Goal: Transaction & Acquisition: Purchase product/service

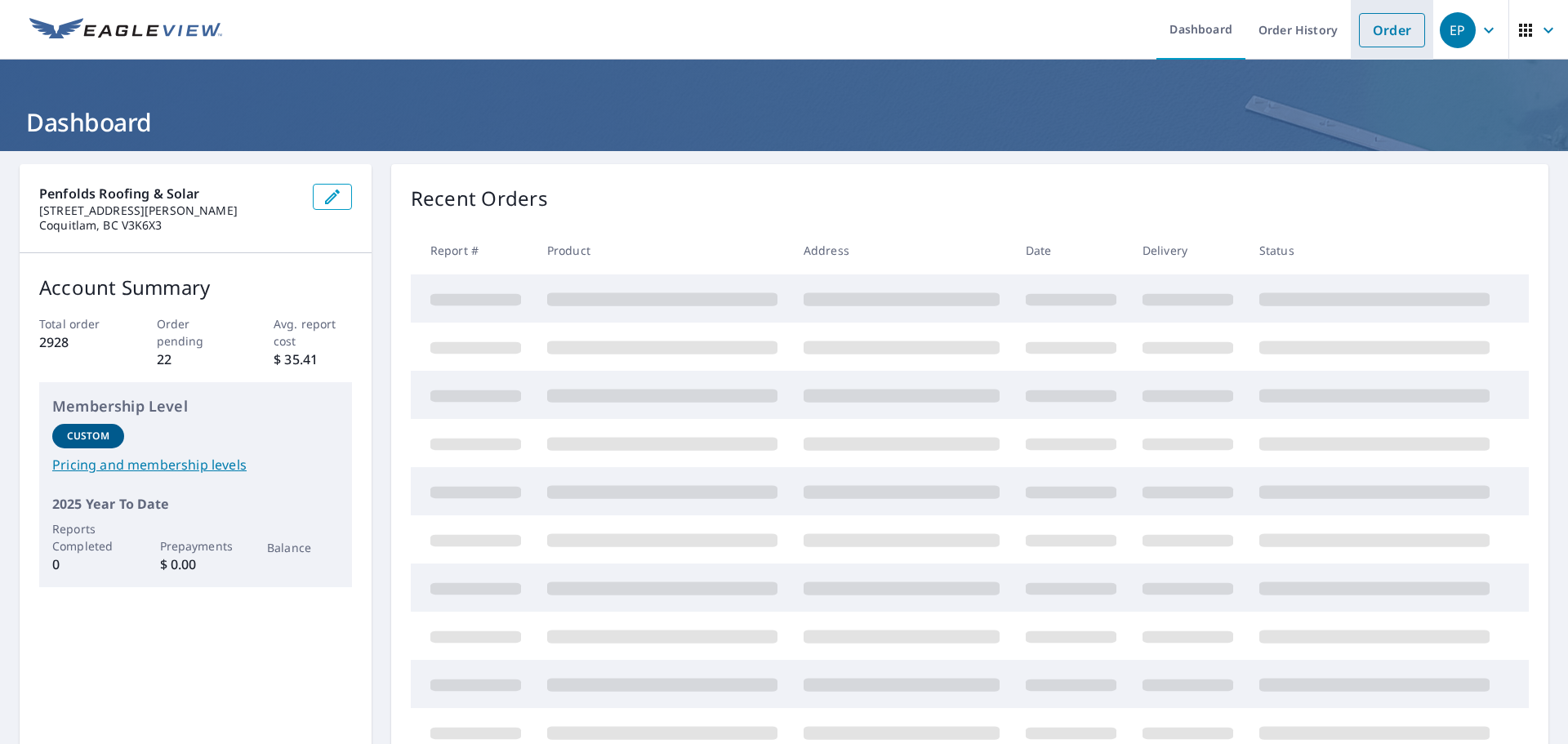
click at [1387, 31] on link "Order" at bounding box center [1392, 30] width 66 height 34
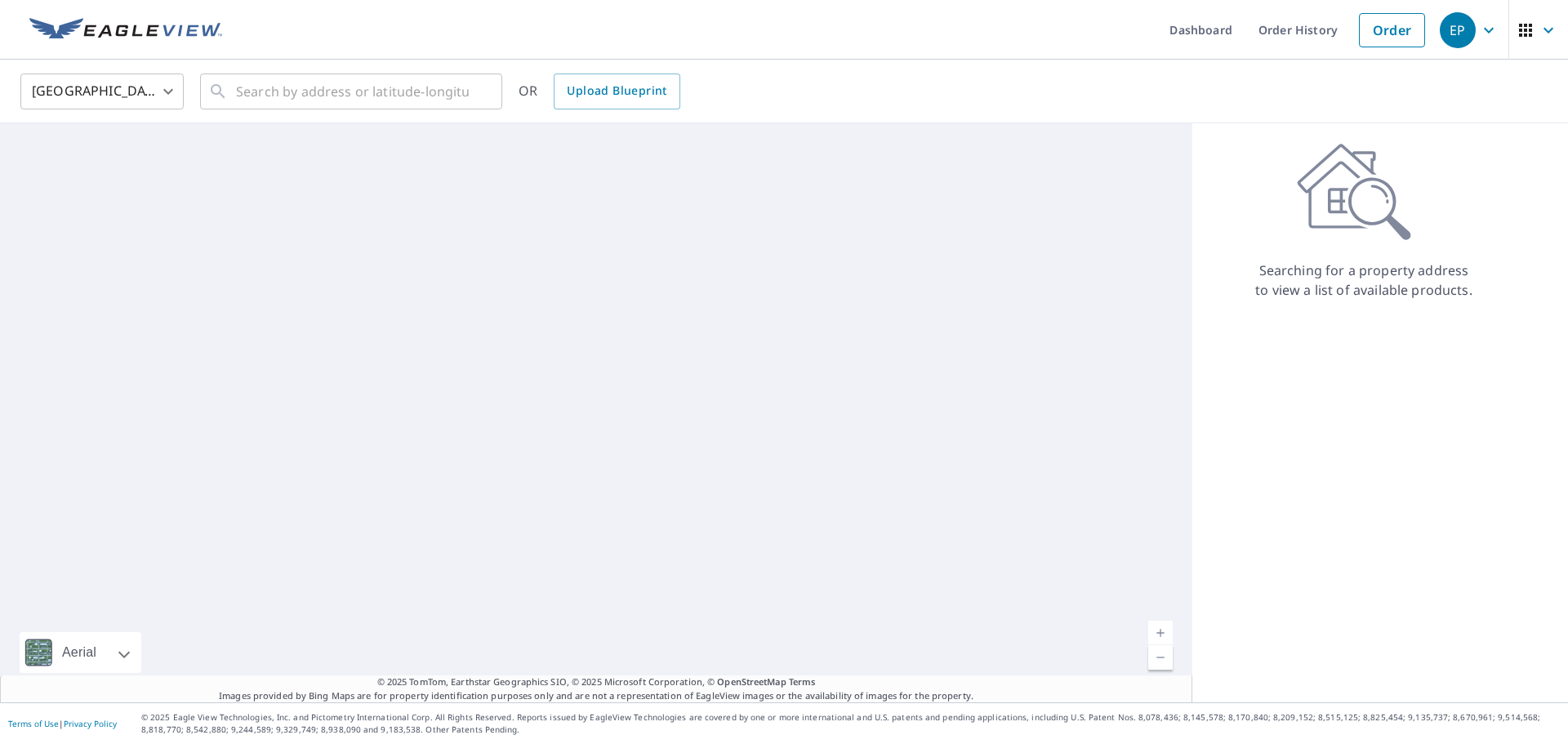
click at [148, 74] on body "EP EP Dashboard Order History Order EP United States US ​ ​ OR Upload Blueprint…" at bounding box center [784, 372] width 1568 height 744
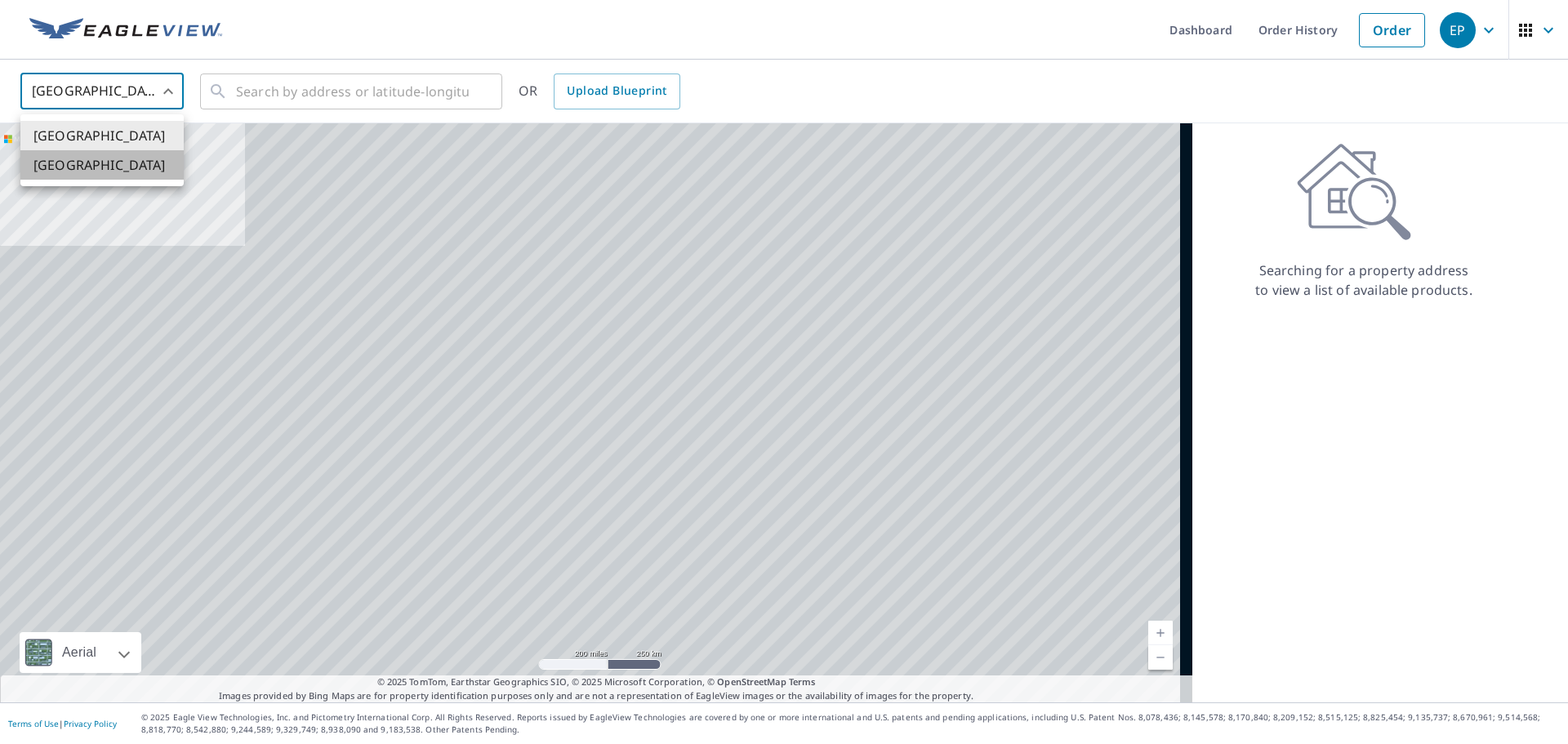
click at [110, 167] on li "[GEOGRAPHIC_DATA]" at bounding box center [102, 164] width 164 height 29
type input "CA"
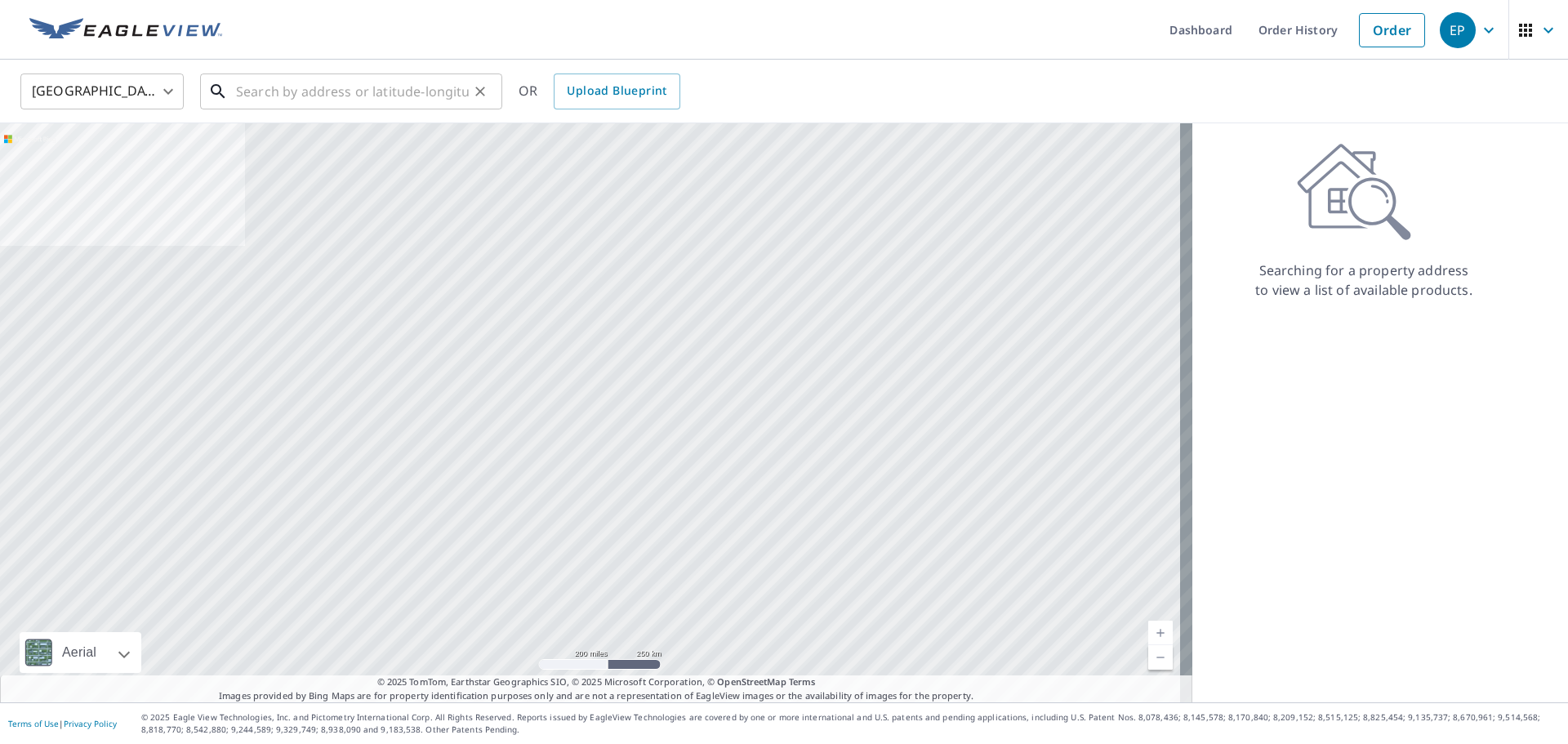
click at [354, 99] on input "text" at bounding box center [352, 91] width 232 height 46
paste input "[STREET_ADDRESS]"
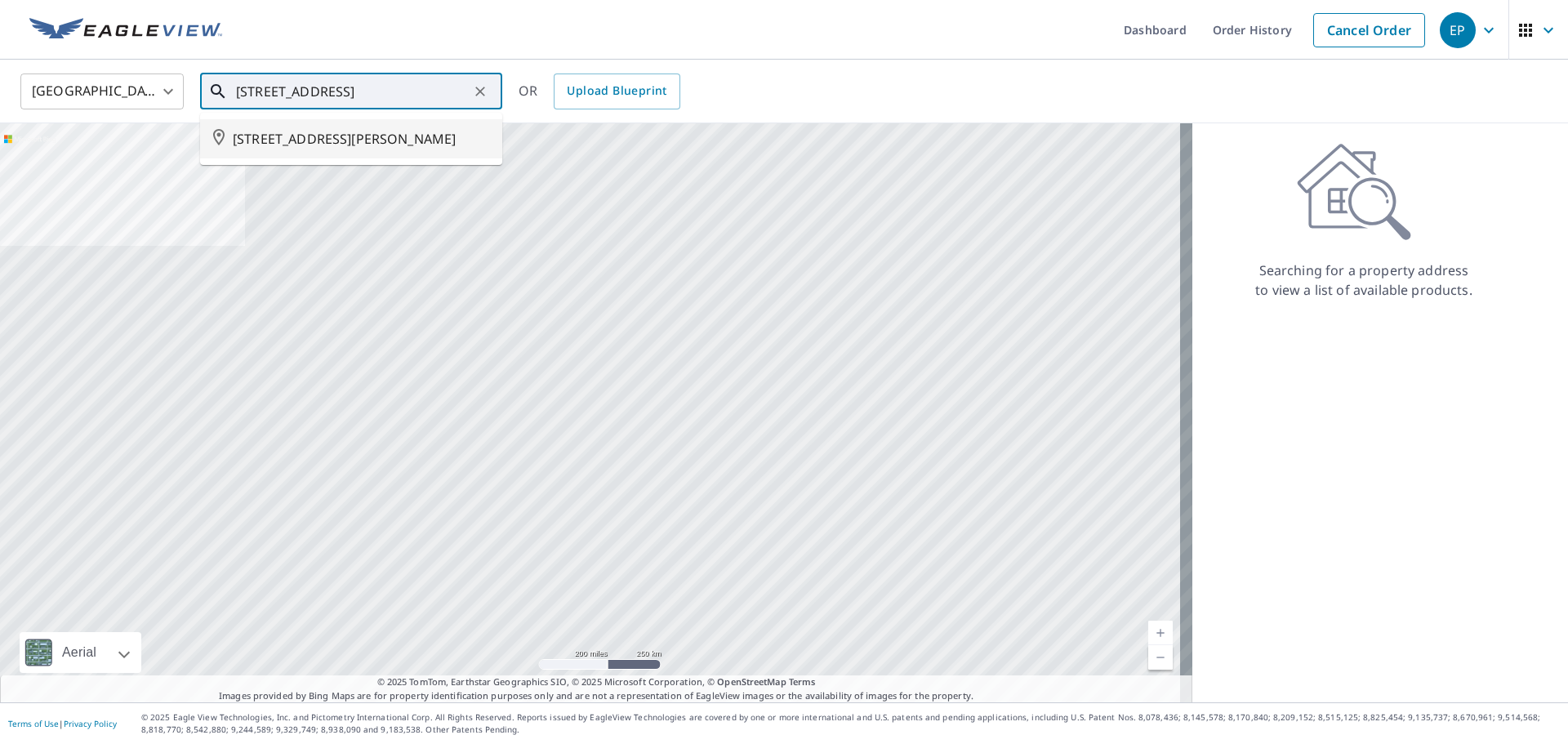
click at [354, 142] on span "[STREET_ADDRESS][PERSON_NAME]" at bounding box center [360, 139] width 256 height 20
type input "[STREET_ADDRESS][PERSON_NAME]"
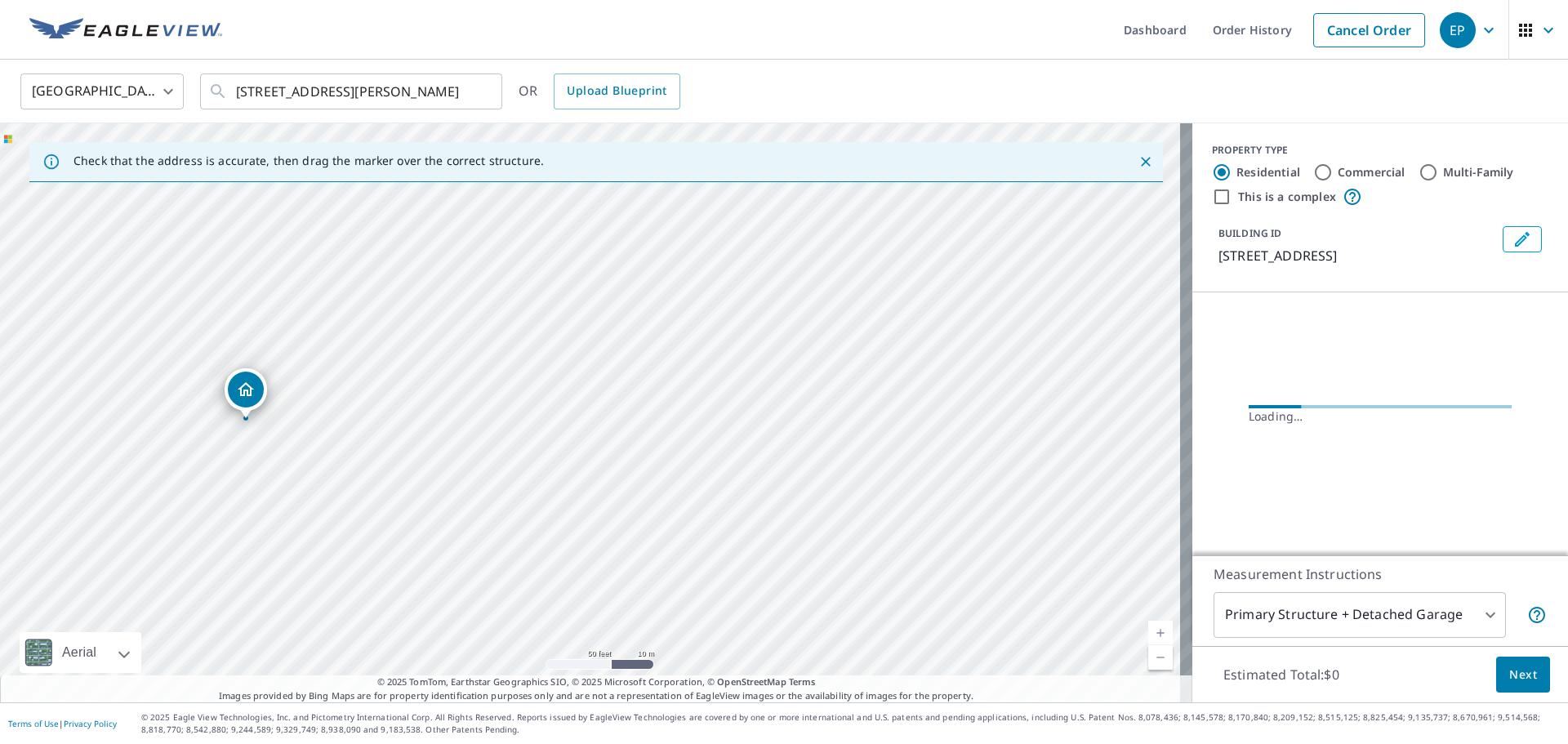
drag, startPoint x: 481, startPoint y: 404, endPoint x: 583, endPoint y: 384, distance: 103.9
click at [582, 384] on div "[STREET_ADDRESS][PERSON_NAME]" at bounding box center [596, 413] width 1192 height 579
drag, startPoint x: 343, startPoint y: 367, endPoint x: 296, endPoint y: 397, distance: 55.8
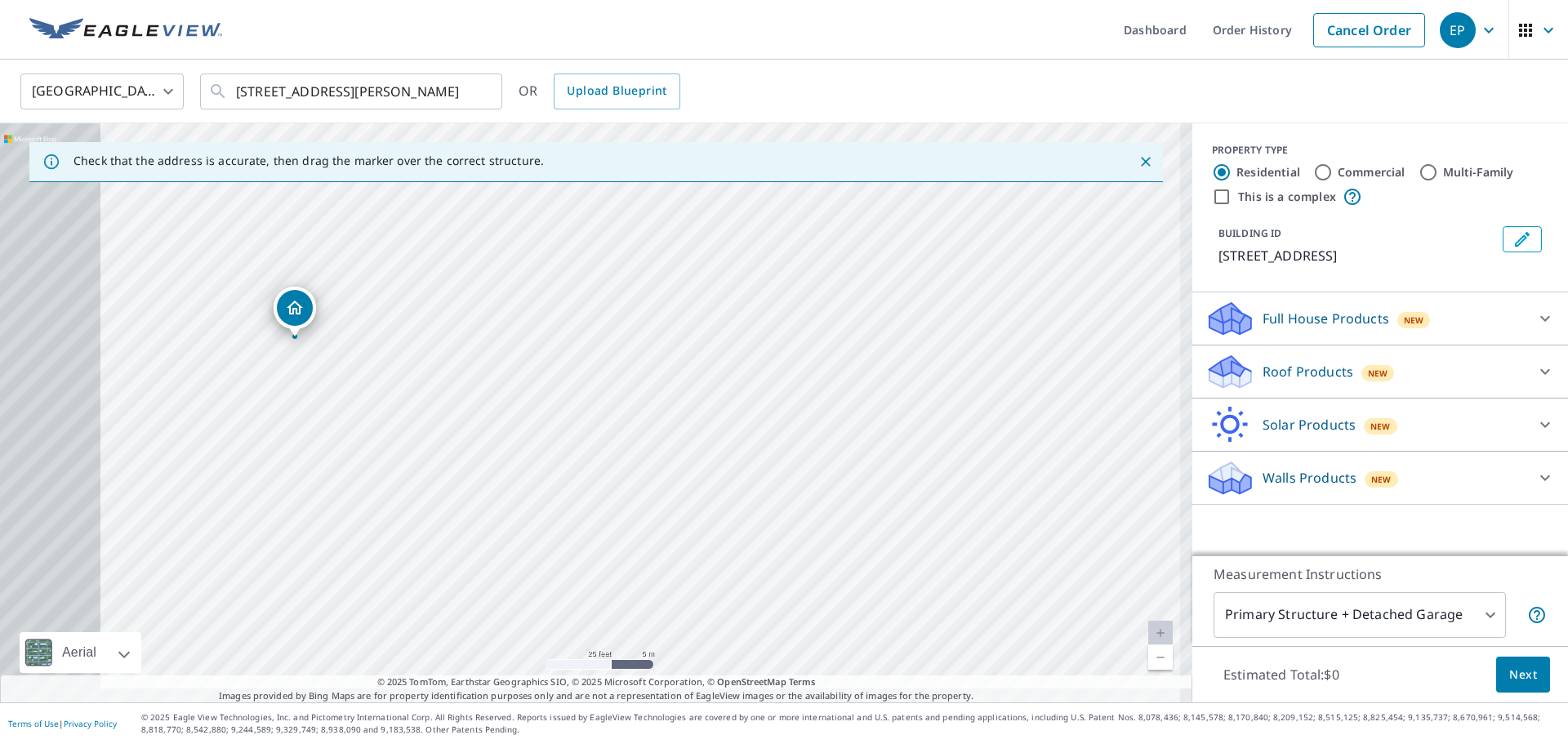
drag, startPoint x: 477, startPoint y: 414, endPoint x: 588, endPoint y: 393, distance: 113.0
click at [587, 393] on div "[STREET_ADDRESS]" at bounding box center [596, 413] width 1192 height 579
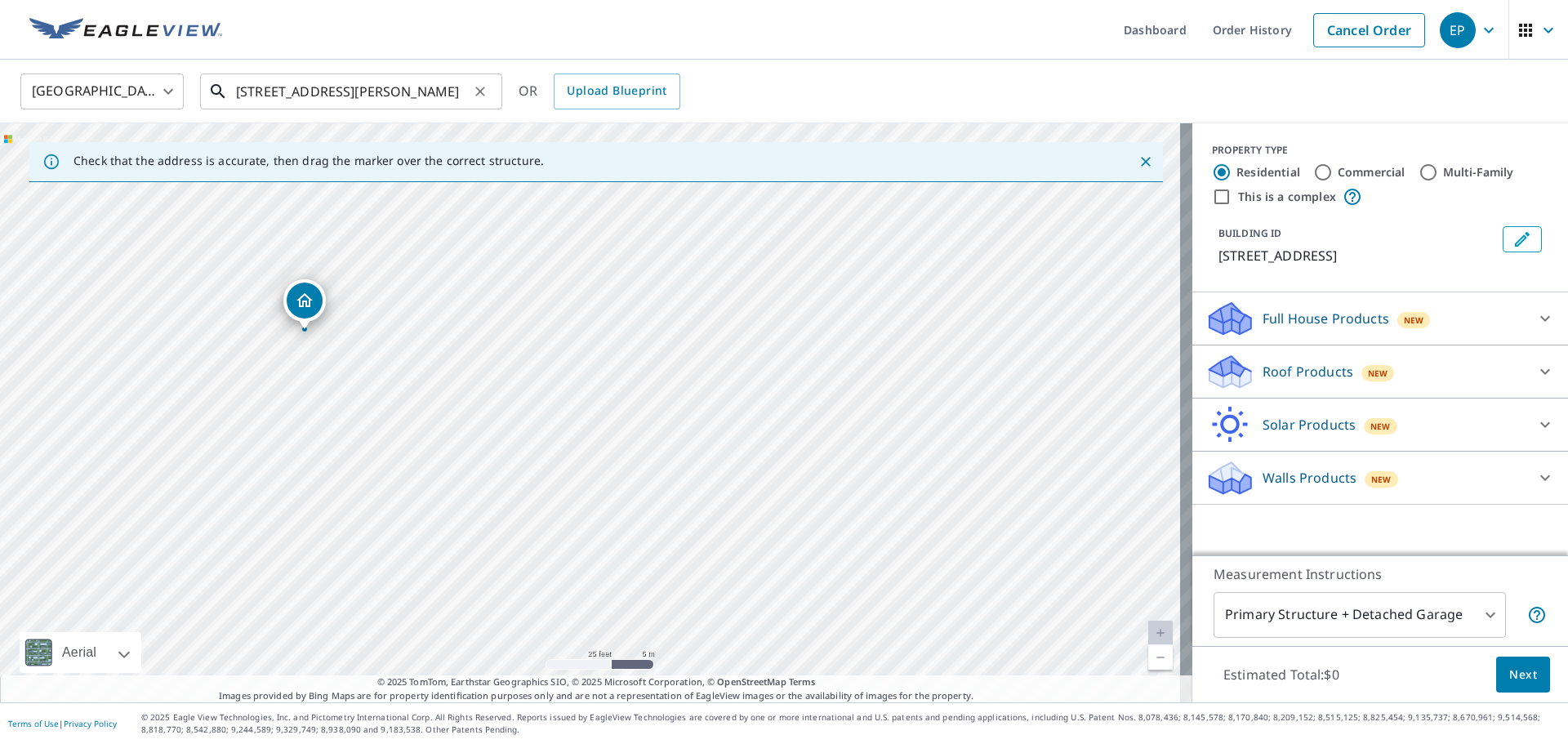
click at [382, 86] on input "[STREET_ADDRESS][PERSON_NAME]" at bounding box center [352, 91] width 232 height 46
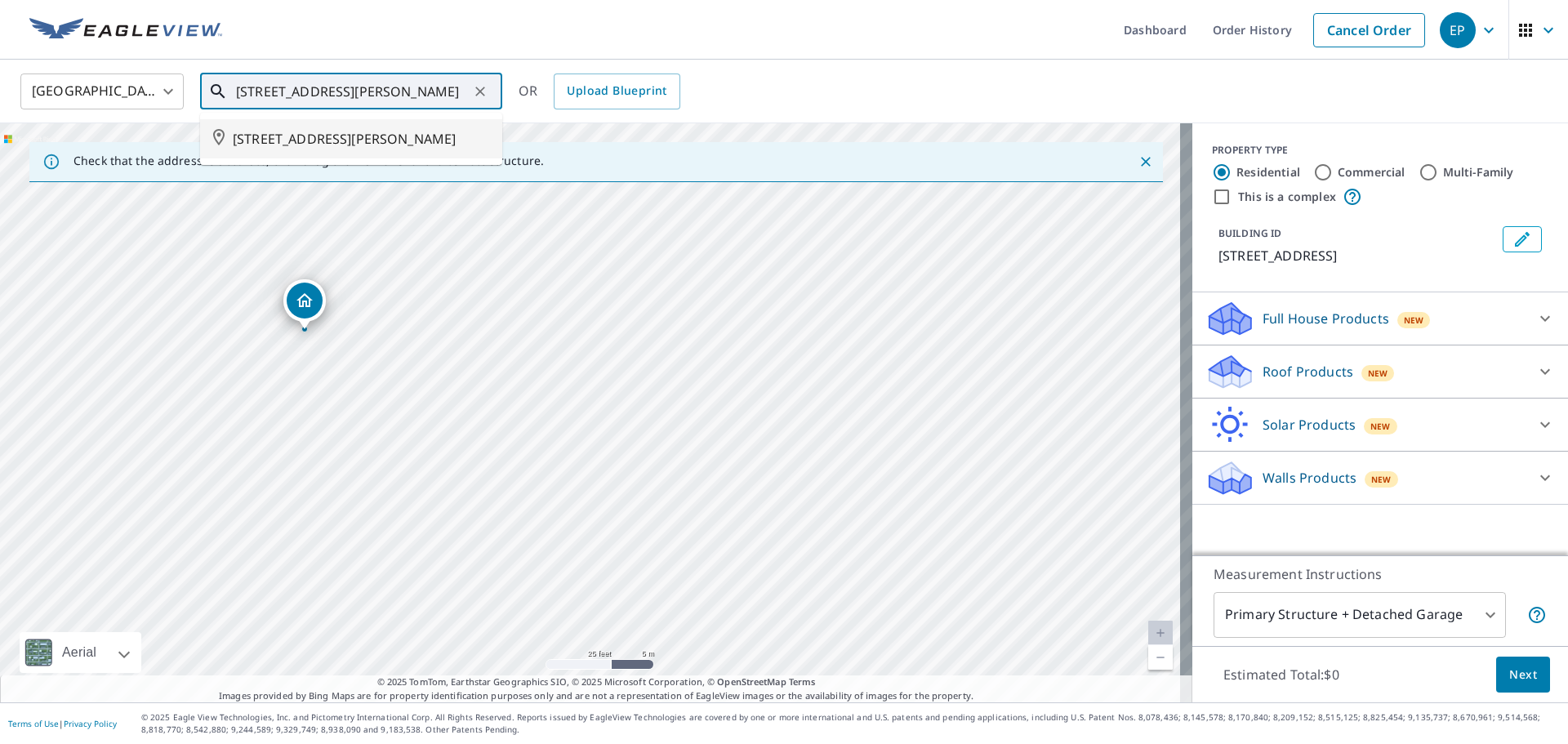
click at [335, 149] on span "[STREET_ADDRESS][PERSON_NAME]" at bounding box center [360, 139] width 256 height 20
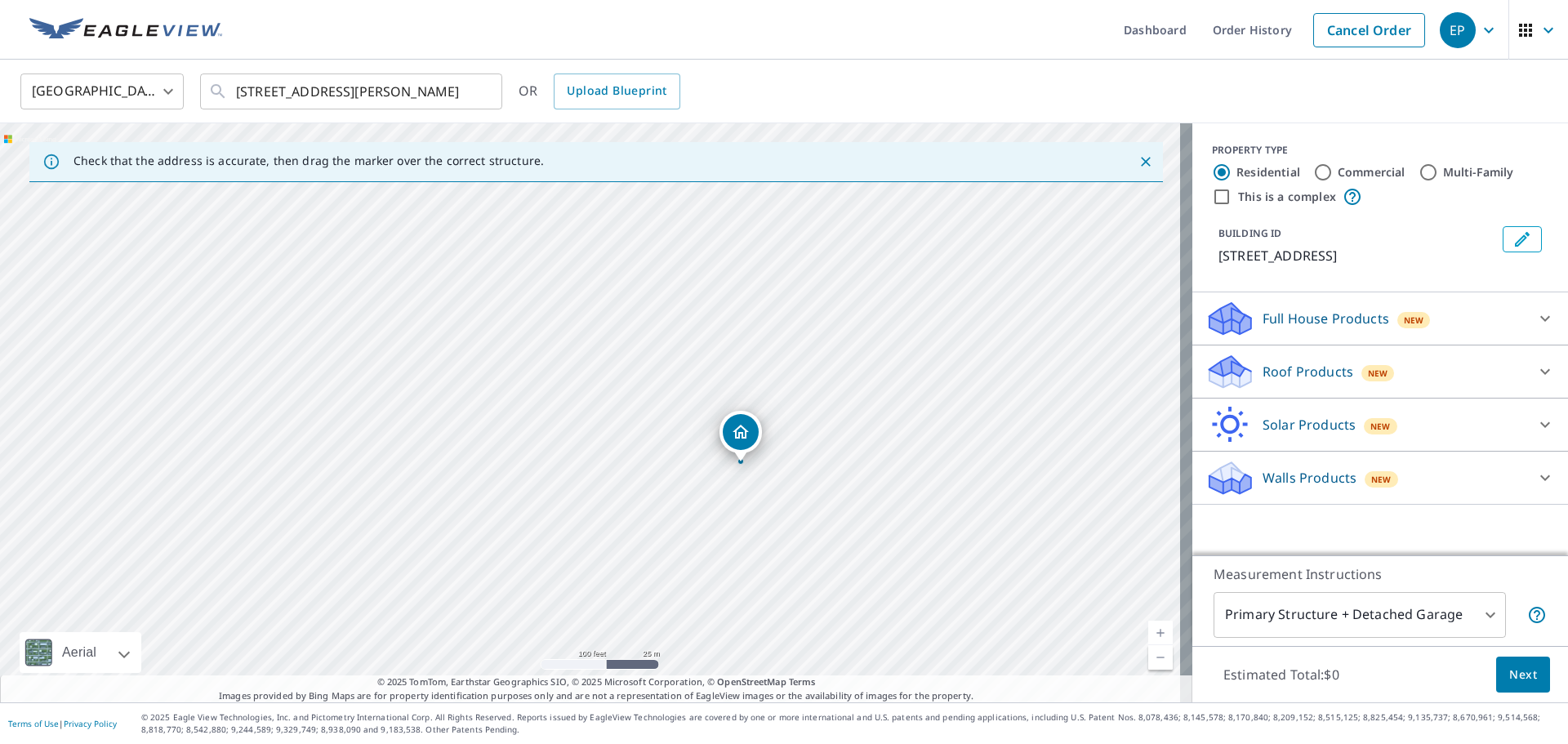
drag, startPoint x: 625, startPoint y: 479, endPoint x: 756, endPoint y: 495, distance: 132.0
click at [756, 495] on div "[STREET_ADDRESS][PERSON_NAME]" at bounding box center [596, 413] width 1192 height 579
drag, startPoint x: 781, startPoint y: 415, endPoint x: 760, endPoint y: 430, distance: 25.8
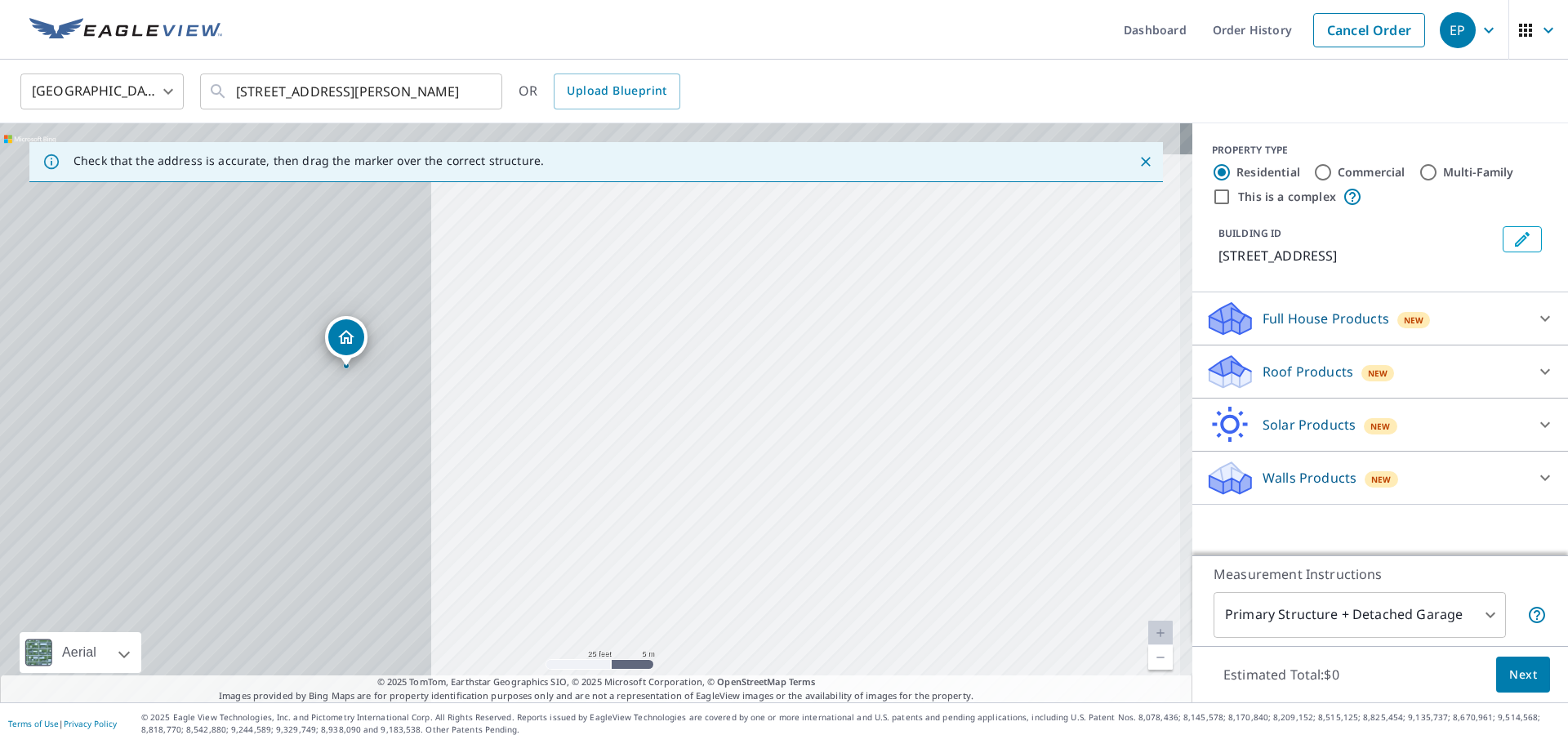
drag, startPoint x: 463, startPoint y: 404, endPoint x: 894, endPoint y: 434, distance: 432.0
click at [894, 434] on div "[STREET_ADDRESS][PERSON_NAME]" at bounding box center [596, 413] width 1192 height 579
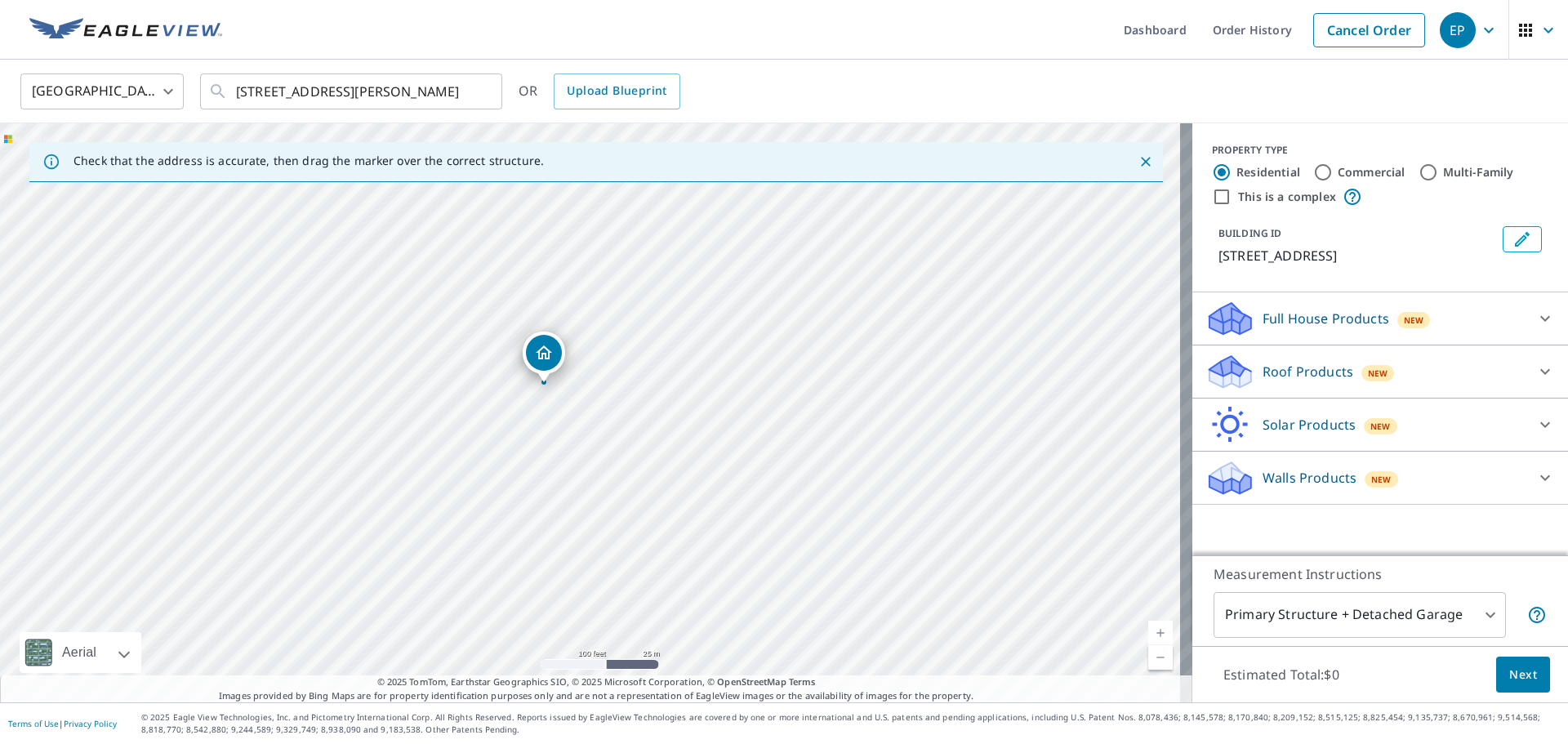
click at [1408, 382] on div "Roof Products New" at bounding box center [1365, 372] width 320 height 38
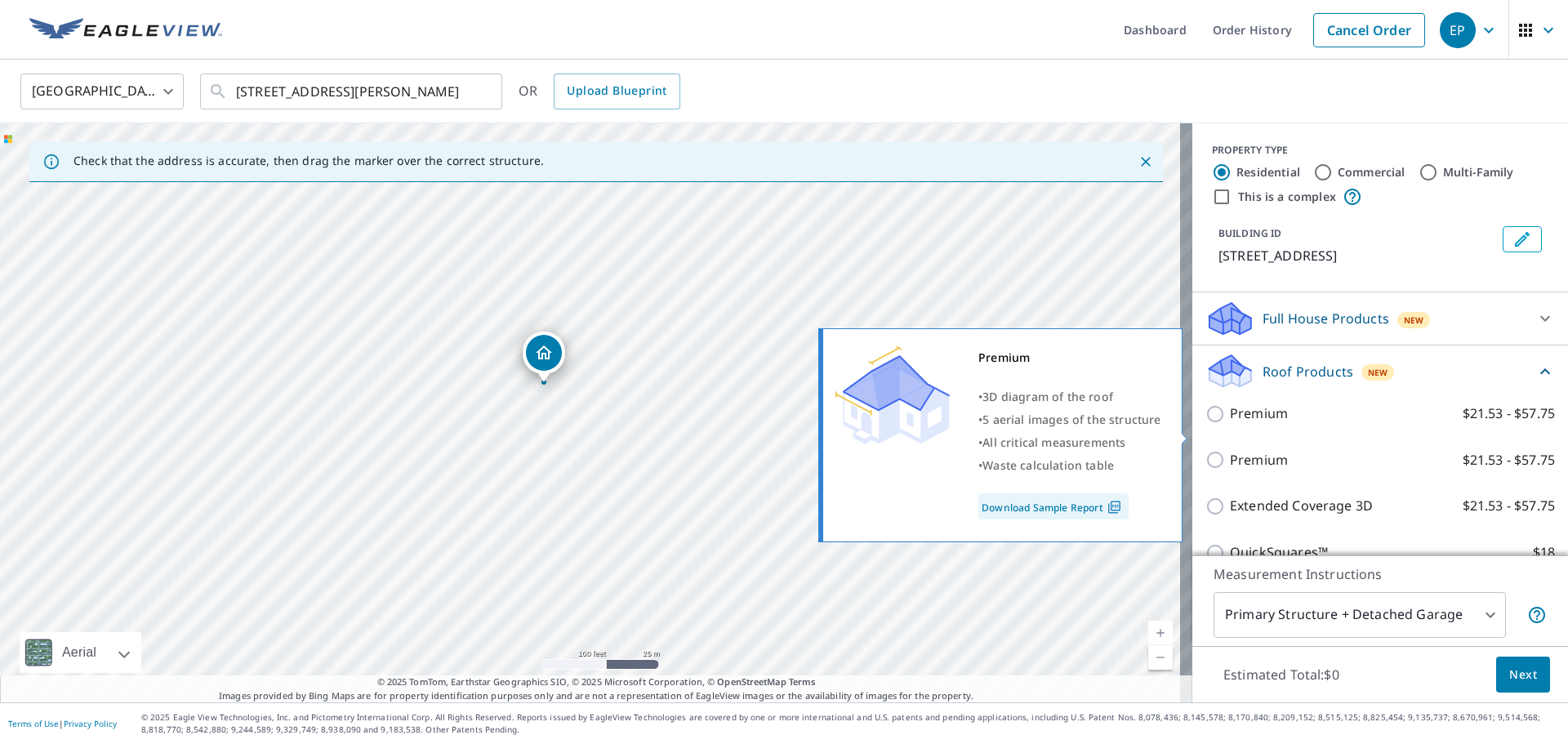
click at [1336, 424] on label "Premium $21.53 - $57.75" at bounding box center [1393, 414] width 325 height 21
click at [1230, 424] on input "Premium $21.53 - $57.75" at bounding box center [1218, 414] width 25 height 20
checkbox input "true"
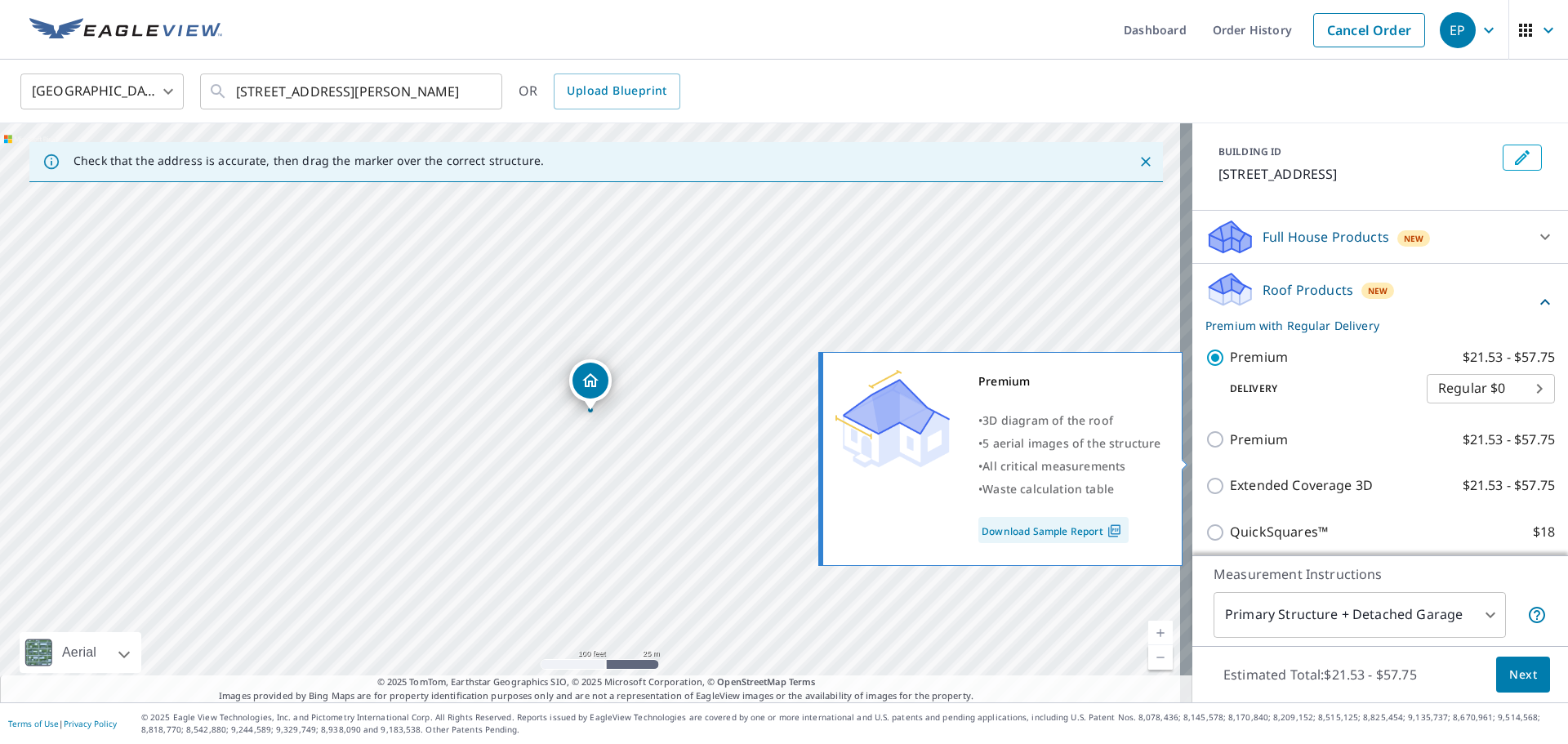
scroll to position [307, 0]
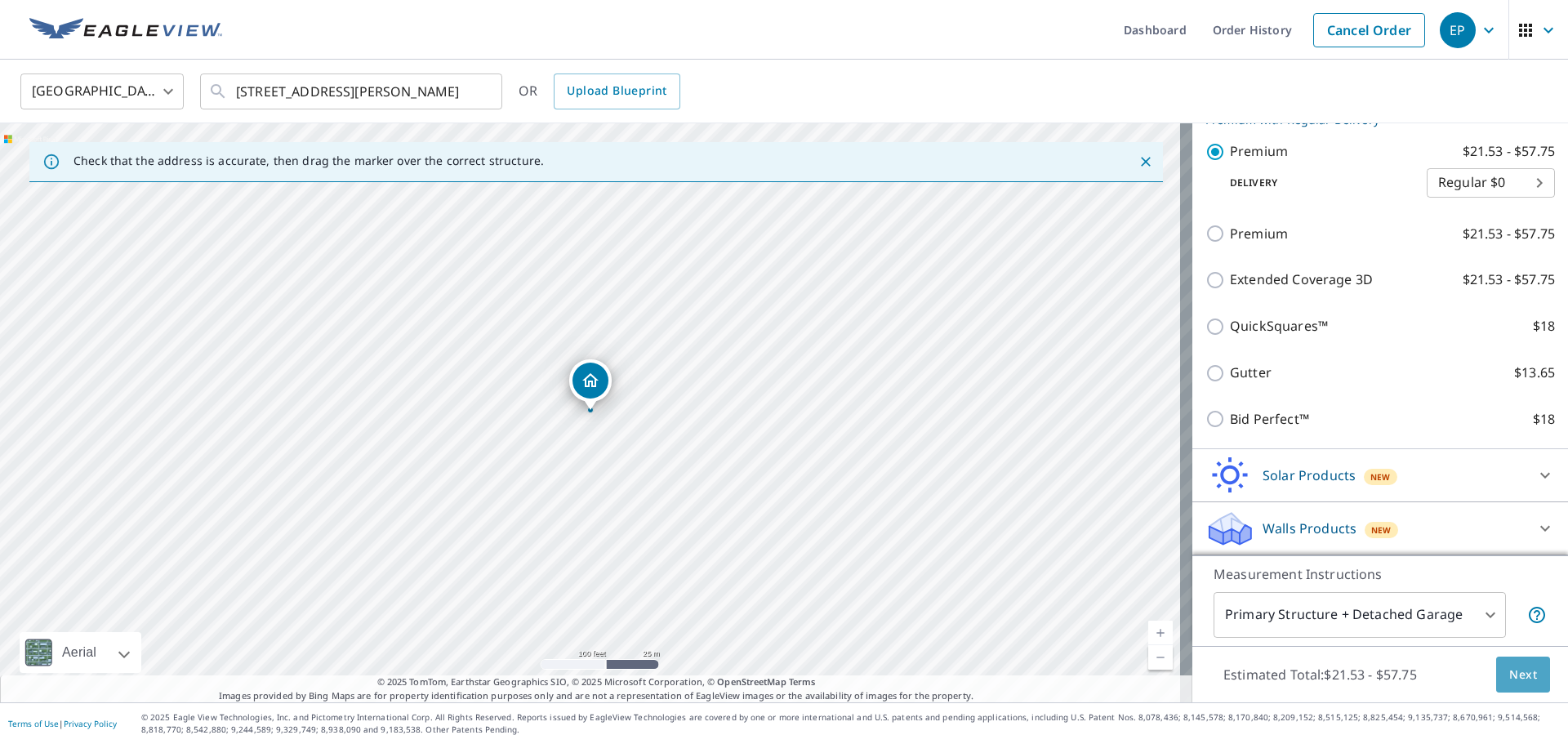
click at [1525, 675] on button "Next" at bounding box center [1522, 675] width 54 height 37
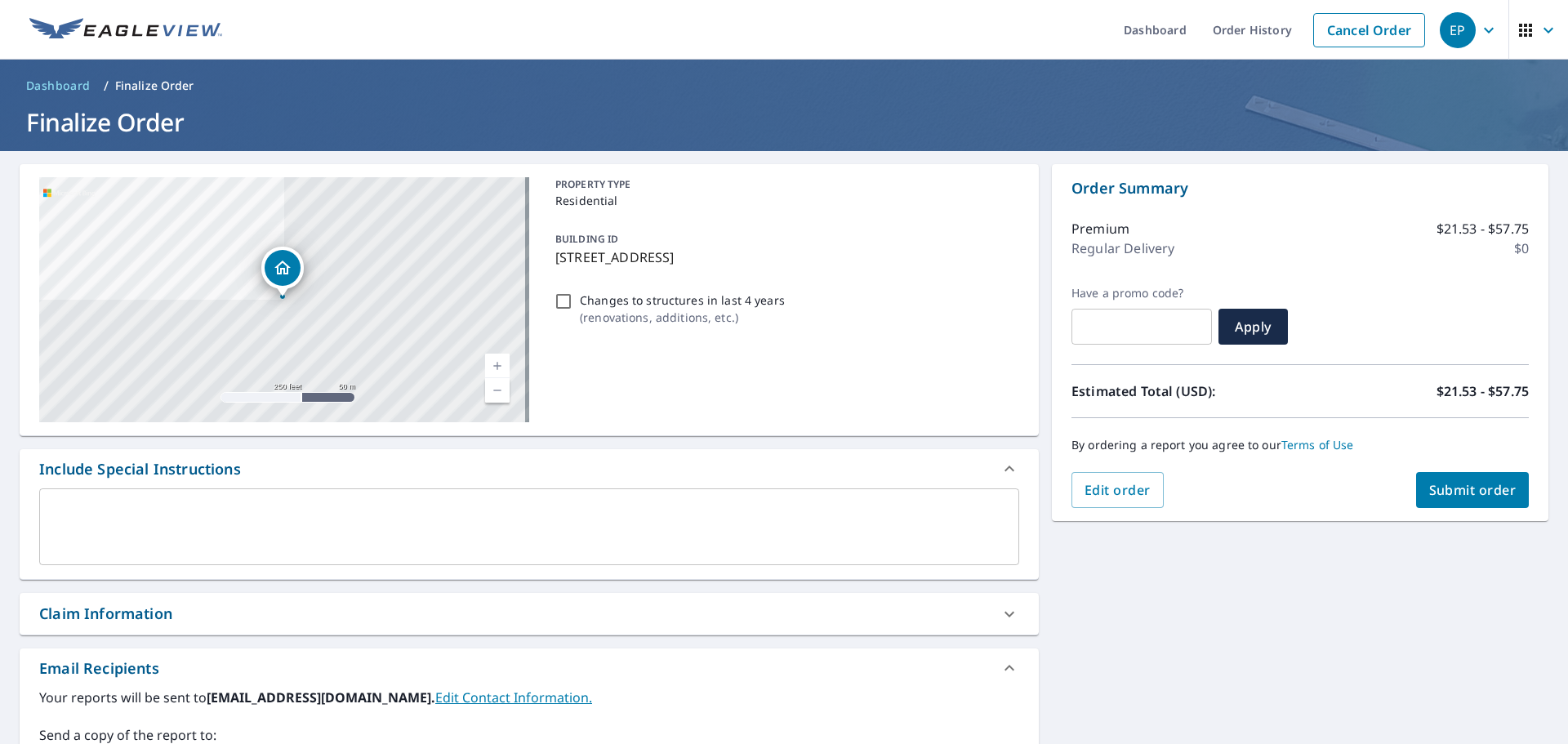
scroll to position [164, 0]
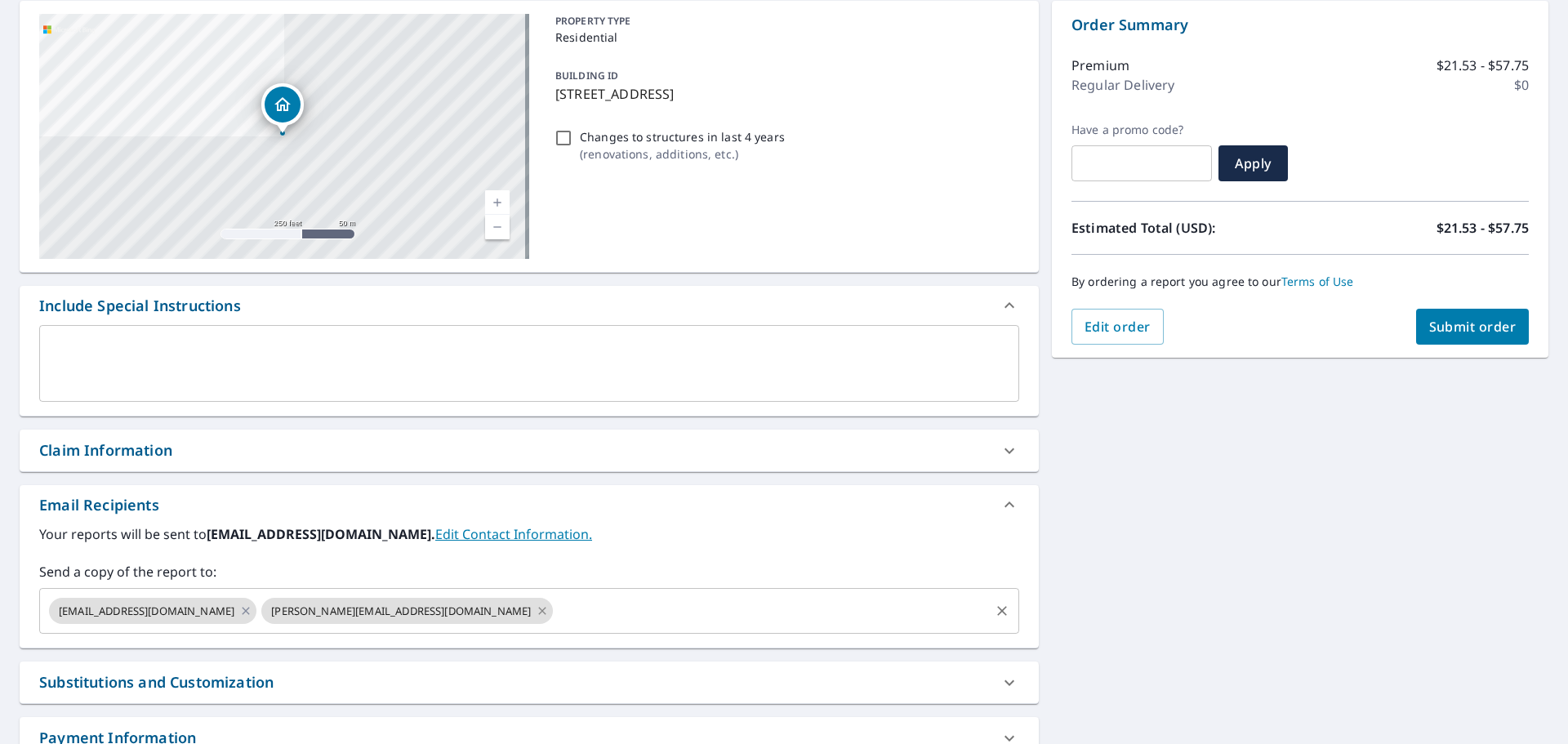
click at [539, 613] on icon at bounding box center [542, 610] width 7 height 7
checkbox input "true"
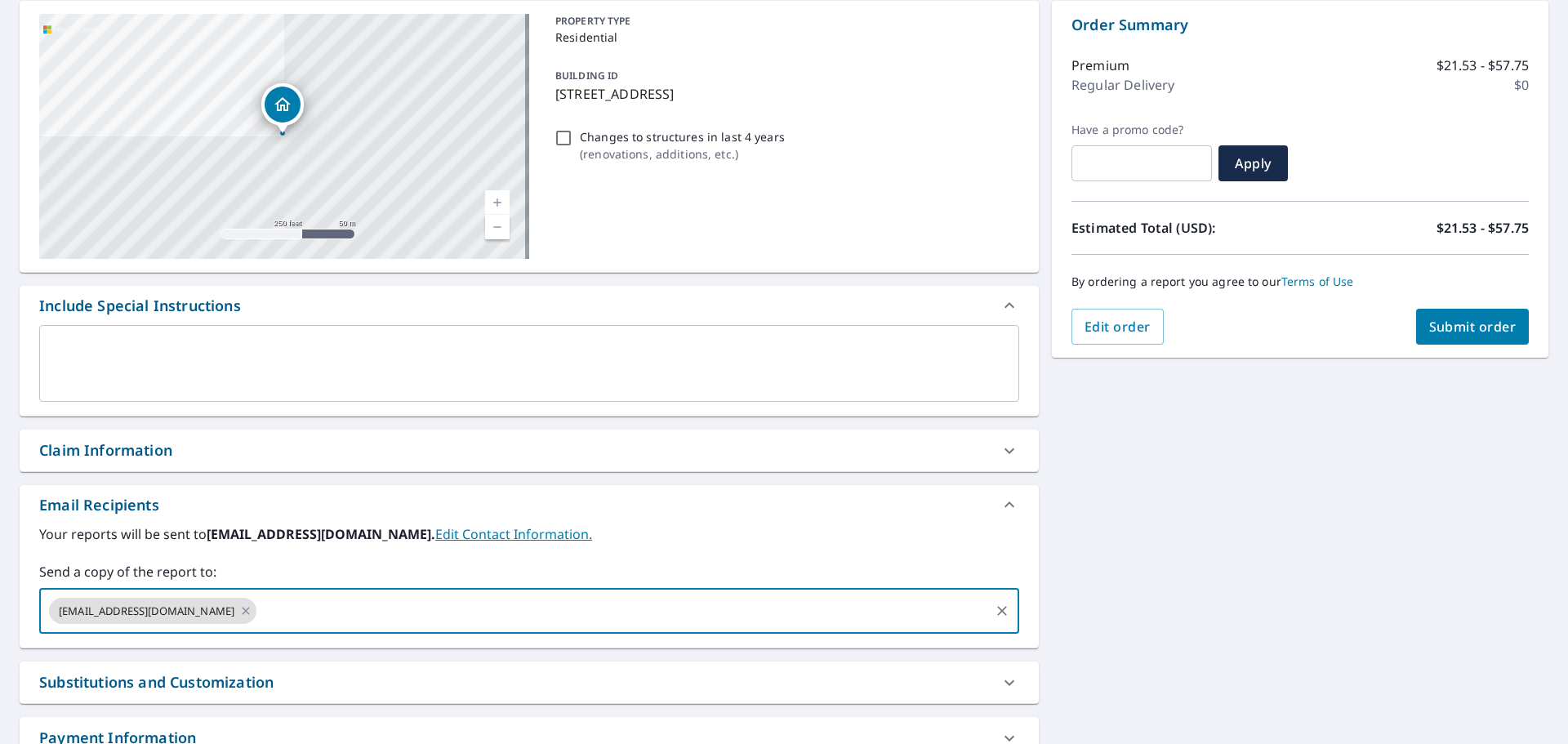
click at [408, 611] on input "text" at bounding box center [623, 610] width 729 height 31
type input "[PERSON_NAME][EMAIL_ADDRESS][DOMAIN_NAME]"
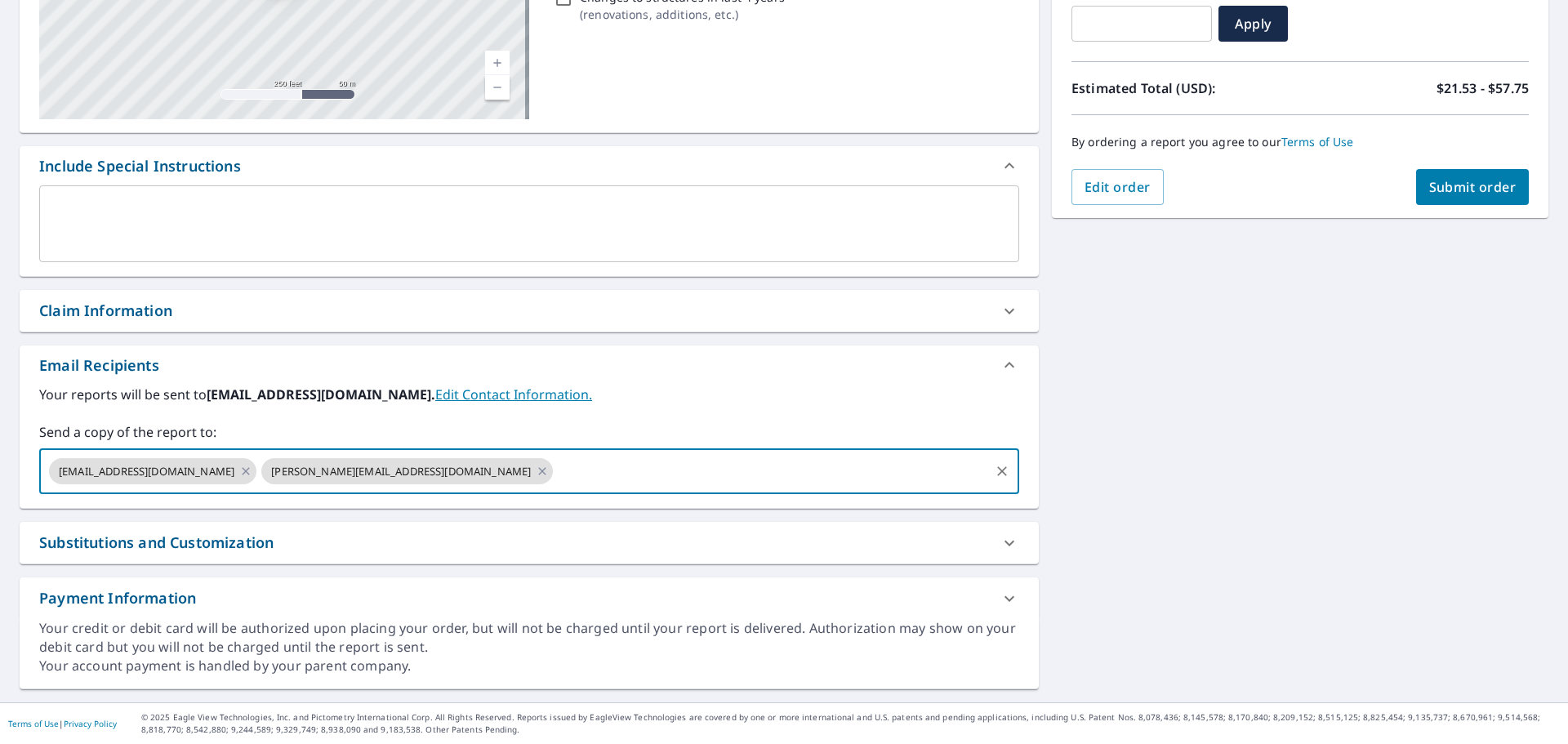
click at [1484, 180] on span "Submit order" at bounding box center [1473, 187] width 87 height 18
checkbox input "true"
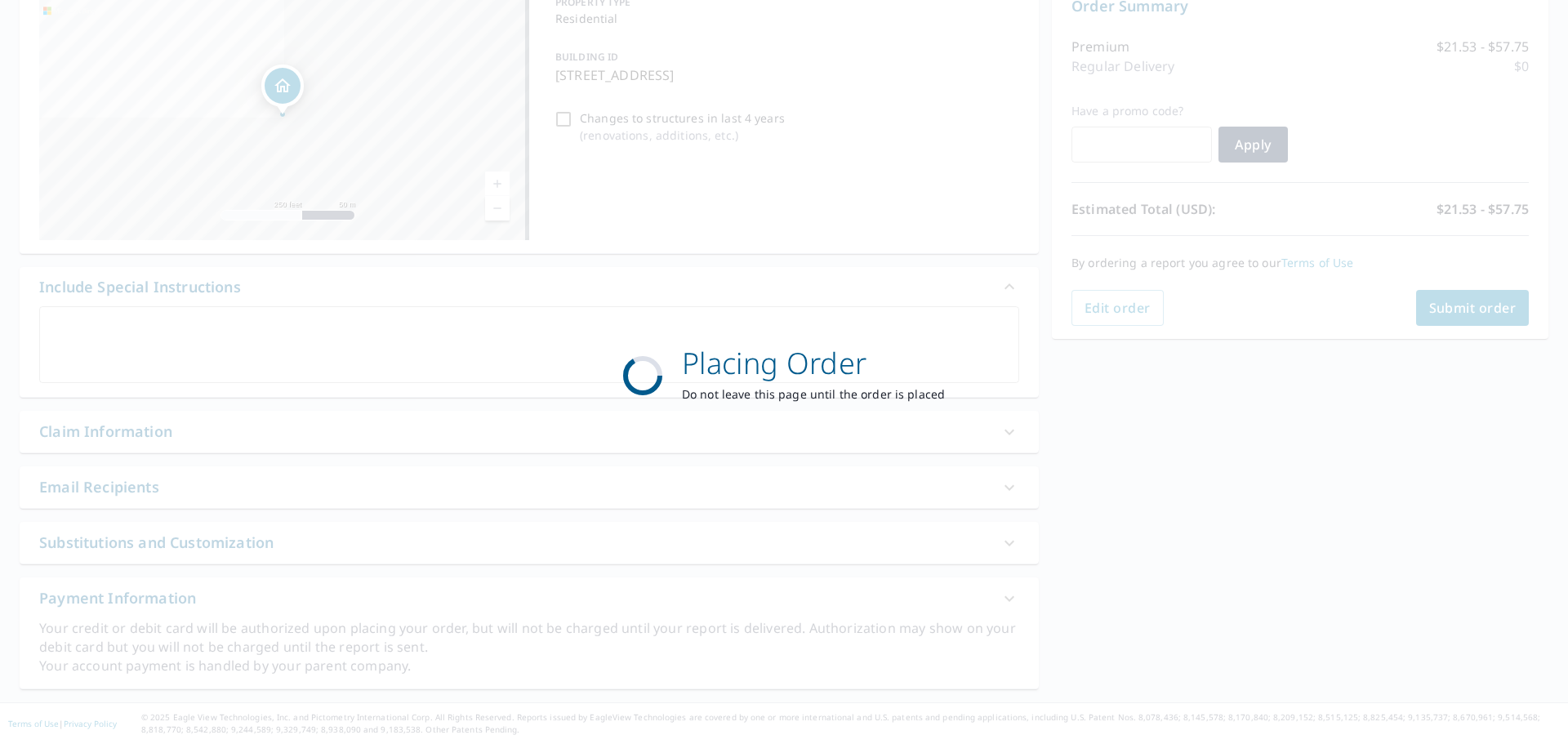
scroll to position [182, 0]
